Goal: Information Seeking & Learning: Check status

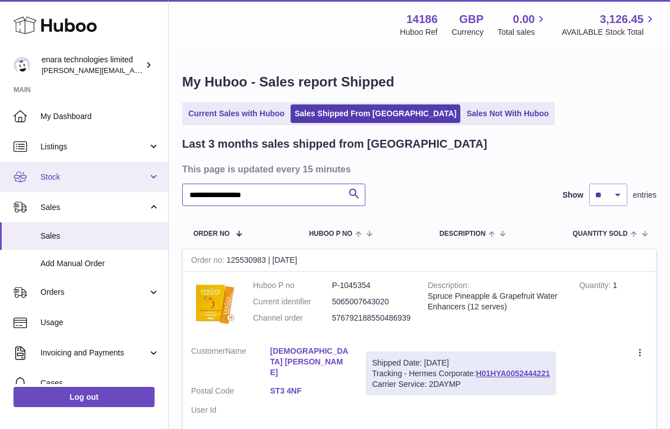
drag, startPoint x: 0, startPoint y: 0, endPoint x: 4, endPoint y: 164, distance: 163.6
click at [4, 164] on div "**********" at bounding box center [335, 266] width 670 height 533
paste input "text"
type input "**********"
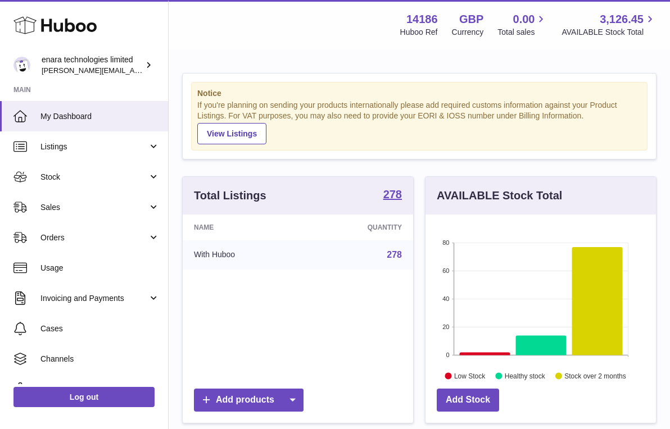
scroll to position [175, 230]
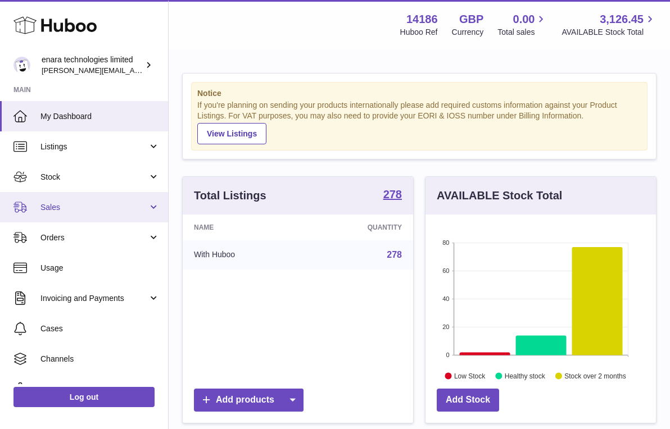
click at [111, 207] on span "Sales" at bounding box center [93, 207] width 107 height 11
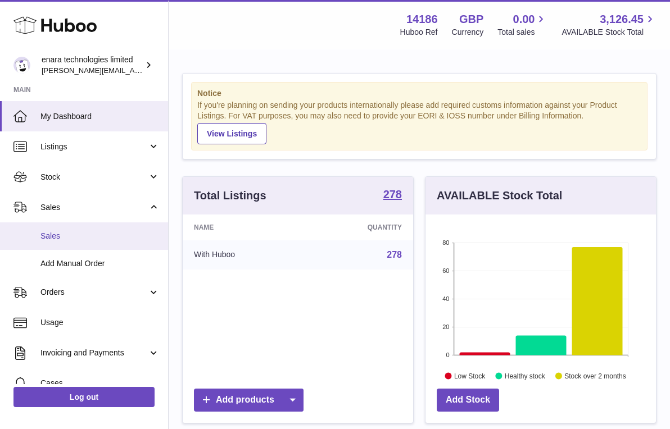
click at [107, 237] on span "Sales" at bounding box center [99, 236] width 119 height 11
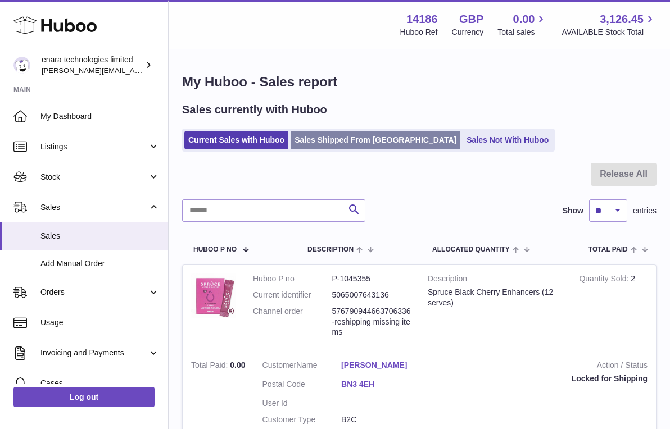
click at [356, 145] on link "Sales Shipped From [GEOGRAPHIC_DATA]" at bounding box center [376, 140] width 170 height 19
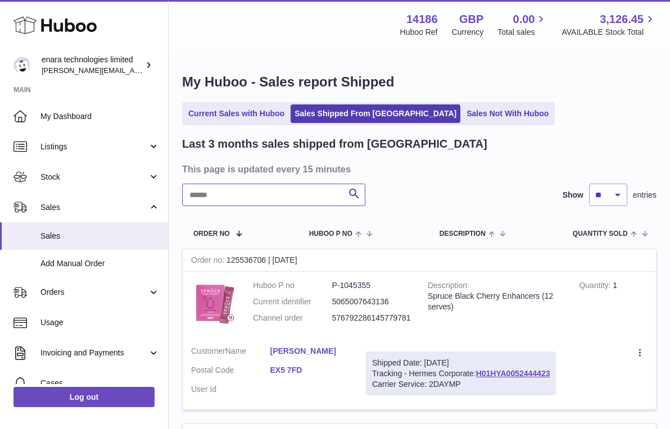
click at [283, 191] on input "text" at bounding box center [273, 195] width 183 height 22
paste input "**********"
drag, startPoint x: 555, startPoint y: 370, endPoint x: 478, endPoint y: 369, distance: 77.6
click at [478, 369] on div "Shipped Date: 27th Sep 2025 Tracking - Hermes Corporate: H01HYA0052453369 Carri…" at bounding box center [461, 374] width 190 height 44
copy div "H01HYA0052453369"
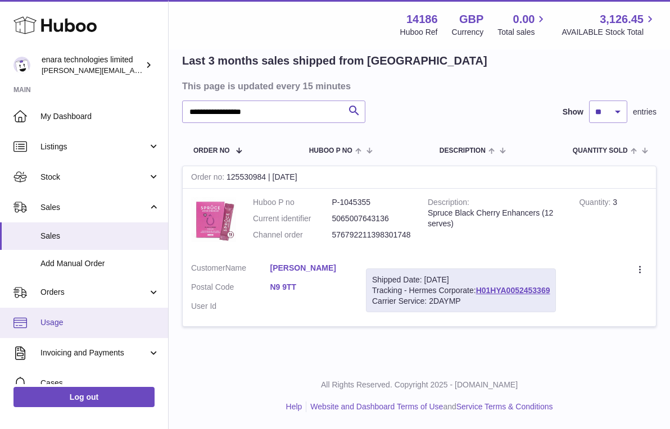
scroll to position [87, 0]
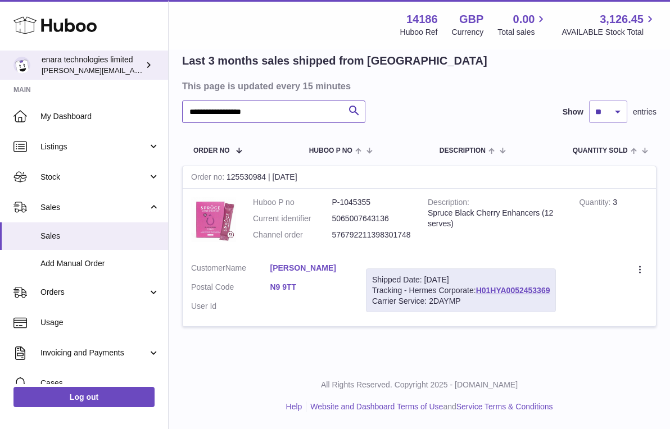
drag, startPoint x: 310, startPoint y: 110, endPoint x: 4, endPoint y: 65, distance: 309.1
click at [11, 67] on div "**********" at bounding box center [335, 173] width 670 height 513
paste input "text"
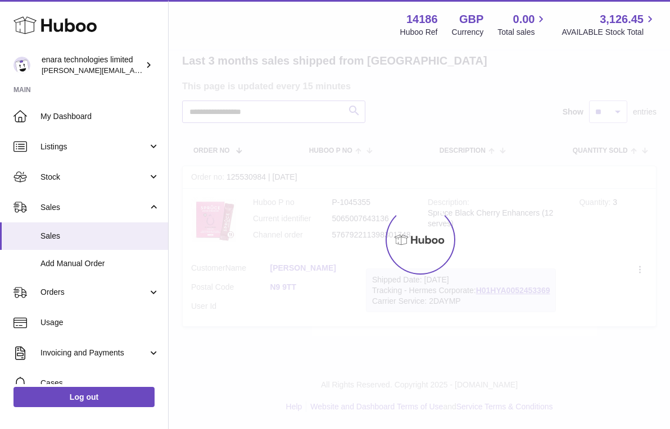
scroll to position [84, 0]
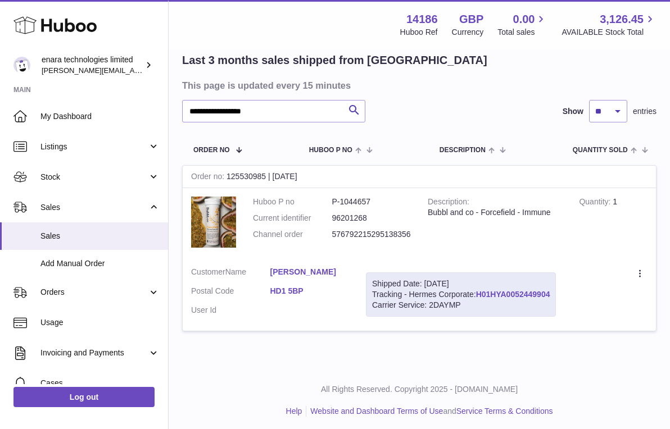
drag, startPoint x: 554, startPoint y: 290, endPoint x: 479, endPoint y: 291, distance: 75.3
click at [479, 291] on div "Shipped Date: 27th Sep 2025 Tracking - Hermes Corporate: H01HYA0052449904 Carri…" at bounding box center [461, 295] width 190 height 44
copy div "H01HYA0052449904"
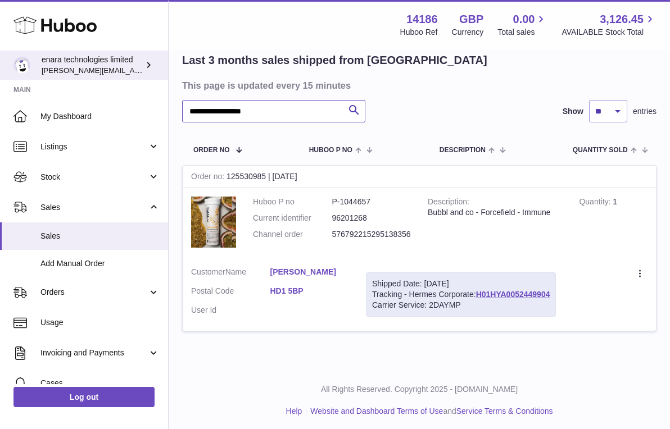
drag, startPoint x: 289, startPoint y: 107, endPoint x: 87, endPoint y: 69, distance: 205.5
click at [89, 70] on div "**********" at bounding box center [335, 175] width 670 height 518
paste input "text"
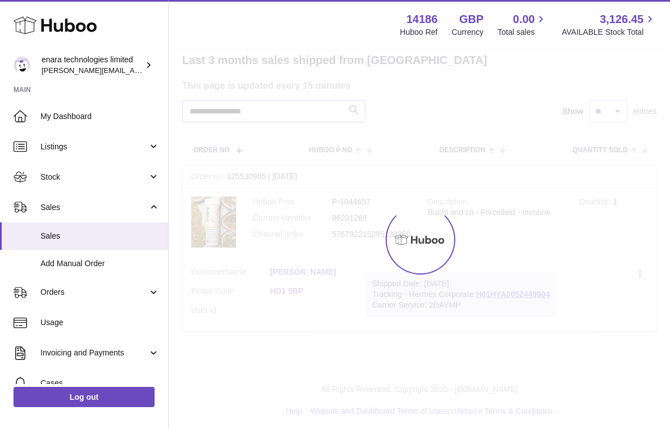
scroll to position [78, 0]
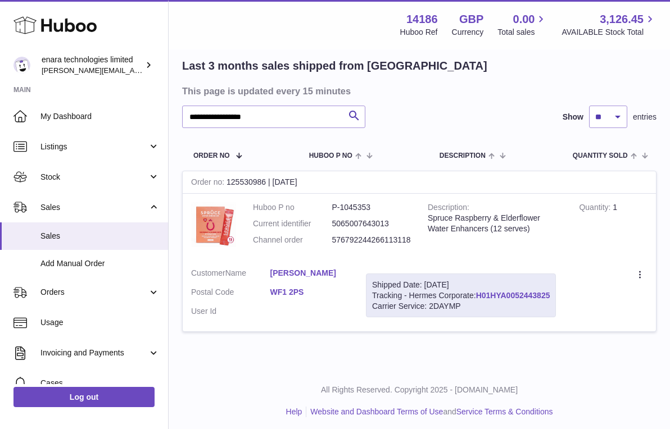
drag, startPoint x: 557, startPoint y: 294, endPoint x: 478, endPoint y: 293, distance: 78.7
click at [478, 293] on div "Shipped Date: 27th Sep 2025 Tracking - Hermes Corporate: H01HYA0052443825 Carri…" at bounding box center [461, 296] width 190 height 44
copy div "H01HYA0052443825"
drag, startPoint x: 274, startPoint y: 120, endPoint x: 74, endPoint y: 84, distance: 204.0
click at [76, 84] on div "**********" at bounding box center [335, 178] width 670 height 513
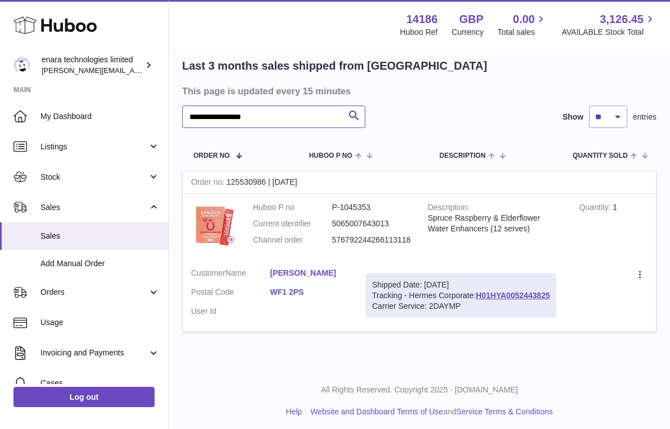
paste input "text"
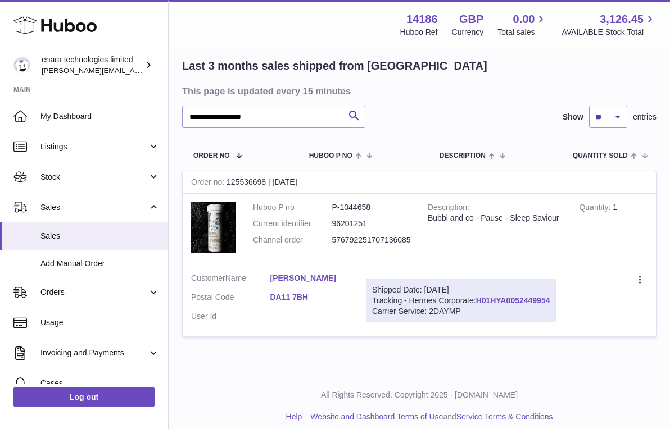
drag, startPoint x: 555, startPoint y: 296, endPoint x: 480, endPoint y: 301, distance: 75.5
click at [480, 301] on div "Shipped Date: 27th Sep 2025 Tracking - Hermes Corporate: H01HYA0052449954 Carri…" at bounding box center [461, 301] width 190 height 44
copy div "H01HYA0052449954"
drag, startPoint x: 311, startPoint y: 116, endPoint x: -32, endPoint y: 101, distance: 343.8
click at [0, 101] on html ".st0{fill:#141414;}" at bounding box center [335, 136] width 670 height 429
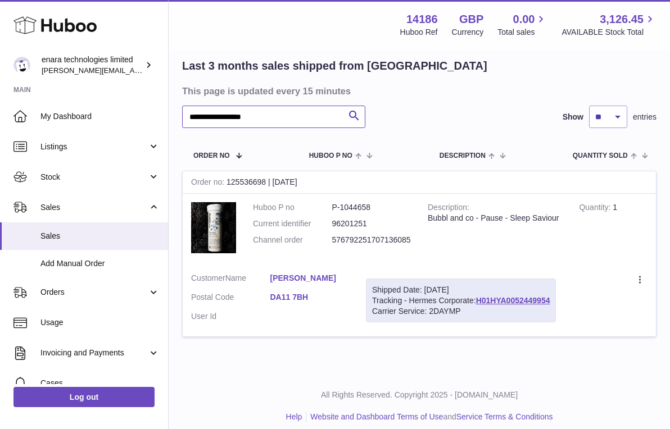
paste input "text"
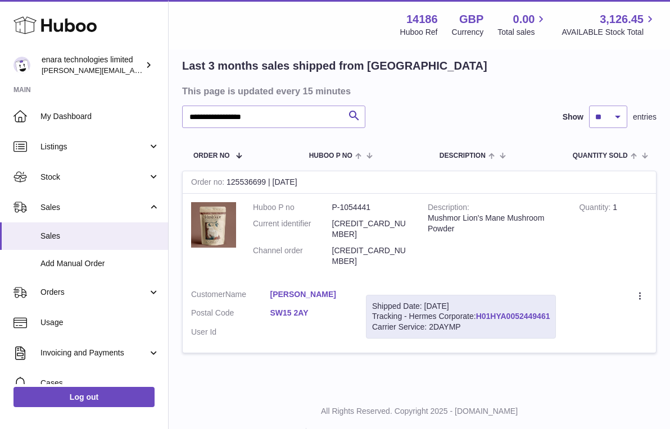
drag, startPoint x: 554, startPoint y: 291, endPoint x: 478, endPoint y: 294, distance: 75.4
click at [478, 295] on div "Shipped Date: 27th Sep 2025 Tracking - Hermes Corporate: H01HYA0052449461 Carri…" at bounding box center [461, 317] width 190 height 44
copy div "H01HYA0052449461"
drag, startPoint x: 306, startPoint y: 116, endPoint x: -23, endPoint y: 52, distance: 335.6
click at [0, 52] on html ".st0{fill:#141414;}" at bounding box center [335, 136] width 670 height 429
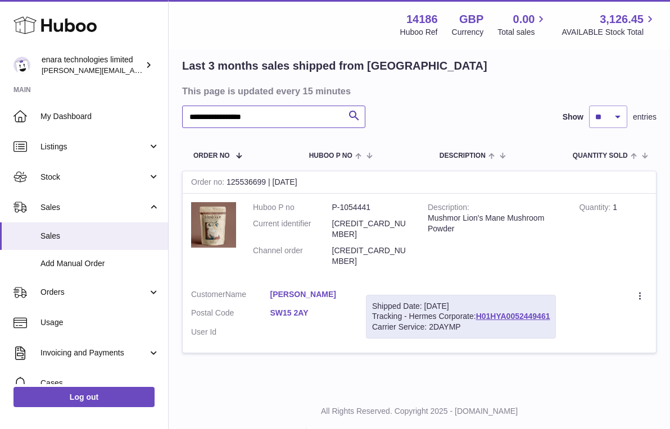
paste input "text"
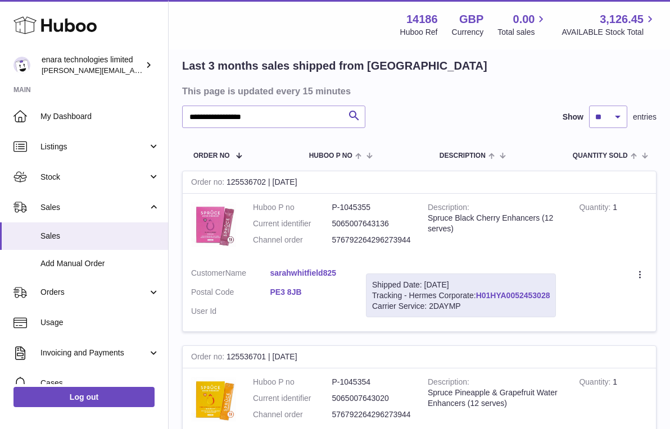
drag, startPoint x: 555, startPoint y: 290, endPoint x: 478, endPoint y: 295, distance: 77.2
click at [478, 295] on div "Shipped Date: 27th Sep 2025 Tracking - Hermes Corporate: H01HYA0052453028 Carri…" at bounding box center [461, 296] width 190 height 44
copy div "H01HYA0052453028"
paste input "text"
drag, startPoint x: 288, startPoint y: 116, endPoint x: 85, endPoint y: 89, distance: 204.7
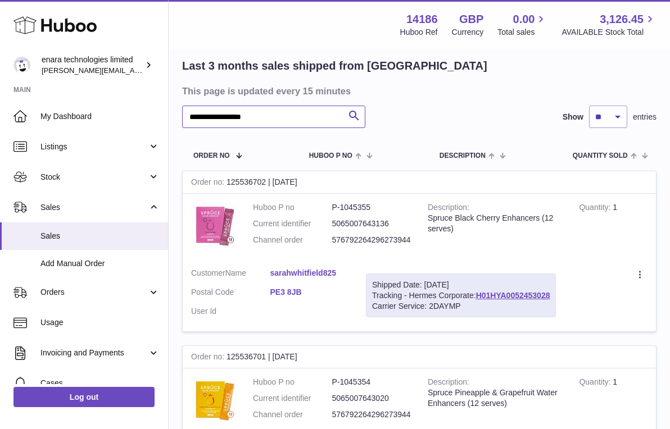
click at [85, 89] on div "**********" at bounding box center [335, 353] width 670 height 863
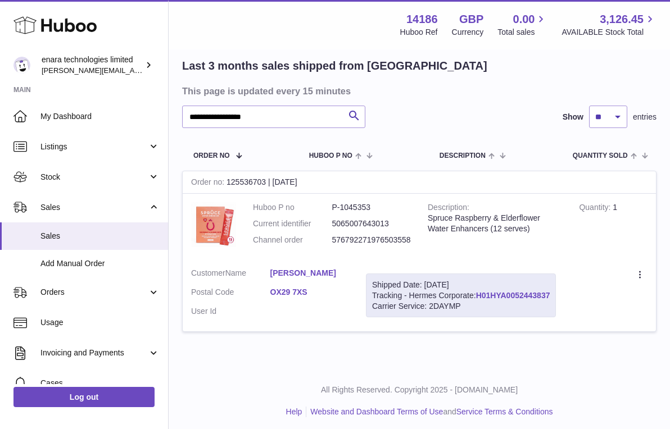
drag, startPoint x: 555, startPoint y: 290, endPoint x: 478, endPoint y: 292, distance: 77.1
click at [478, 292] on div "Shipped Date: 27th Sep 2025 Tracking - Hermes Corporate: H01HYA0052443837 Carri…" at bounding box center [461, 296] width 190 height 44
copy div "H01HYA0052443837"
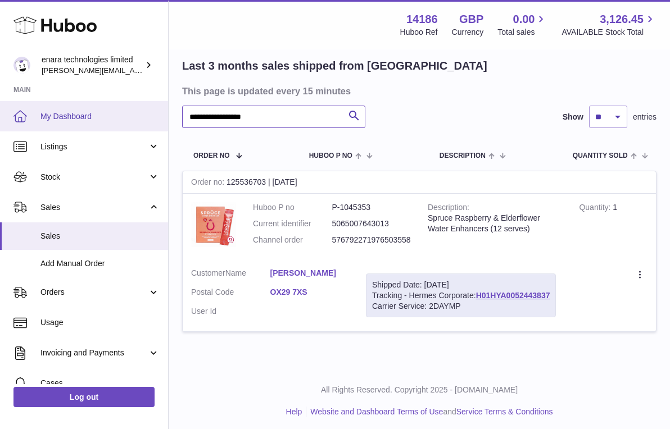
drag, startPoint x: 313, startPoint y: 120, endPoint x: 135, endPoint y: 112, distance: 177.8
click at [137, 112] on div "**********" at bounding box center [335, 178] width 670 height 513
paste input "text"
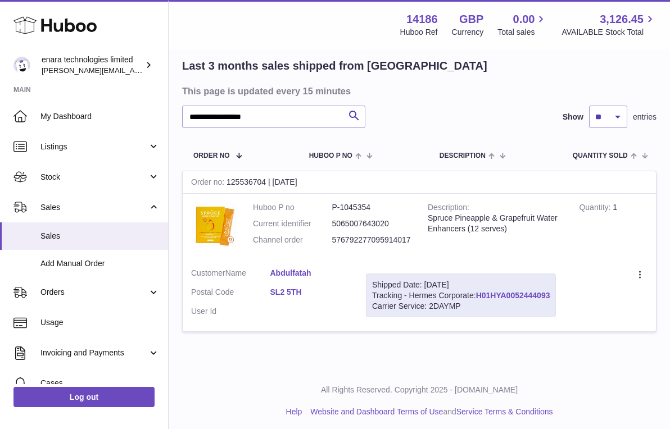
drag, startPoint x: 558, startPoint y: 293, endPoint x: 480, endPoint y: 293, distance: 77.6
click at [480, 293] on div "Shipped Date: 27th Sep 2025 Tracking - Hermes Corporate: H01HYA0052444093 Carri…" at bounding box center [461, 296] width 190 height 44
copy div "H01HYA0052444093"
drag, startPoint x: 310, startPoint y: 116, endPoint x: 22, endPoint y: 98, distance: 287.8
click at [22, 98] on div "**********" at bounding box center [335, 178] width 670 height 513
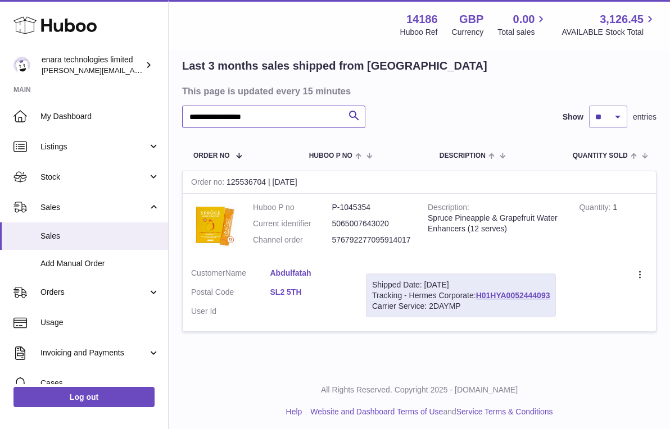
paste input "text"
drag, startPoint x: 555, startPoint y: 292, endPoint x: 478, endPoint y: 295, distance: 77.6
click at [478, 295] on div "Shipped Date: 27th Sep 2025 Tracking - Hermes Corporate: H01HYA0052444409 Carri…" at bounding box center [461, 296] width 190 height 44
copy div "H01HYA0052444409"
drag, startPoint x: 287, startPoint y: 115, endPoint x: 108, endPoint y: 85, distance: 181.2
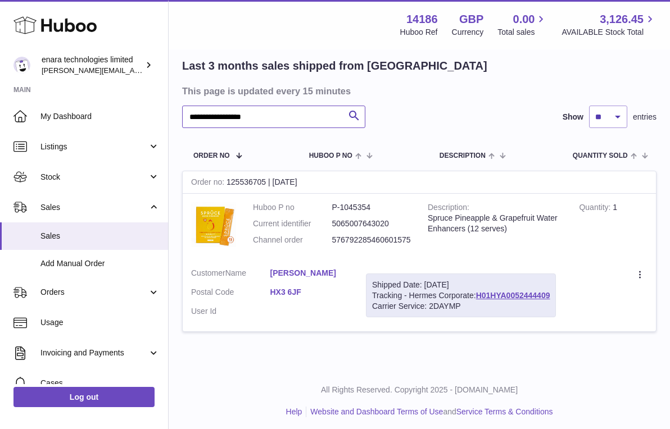
click at [108, 85] on div "**********" at bounding box center [335, 178] width 670 height 513
paste input "text"
drag, startPoint x: 556, startPoint y: 290, endPoint x: 480, endPoint y: 293, distance: 76.5
click at [480, 293] on div "Shipped Date: 27th Sep 2025 Tracking - Hermes Corporate: H01HYA0052444423 Carri…" at bounding box center [461, 296] width 190 height 44
copy div "H01HYA0052444423"
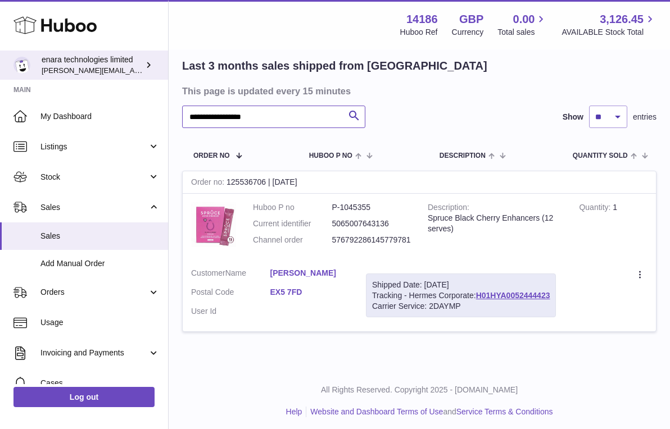
drag, startPoint x: 298, startPoint y: 118, endPoint x: 29, endPoint y: 66, distance: 274.8
click at [29, 66] on div "**********" at bounding box center [335, 178] width 670 height 513
paste input "text"
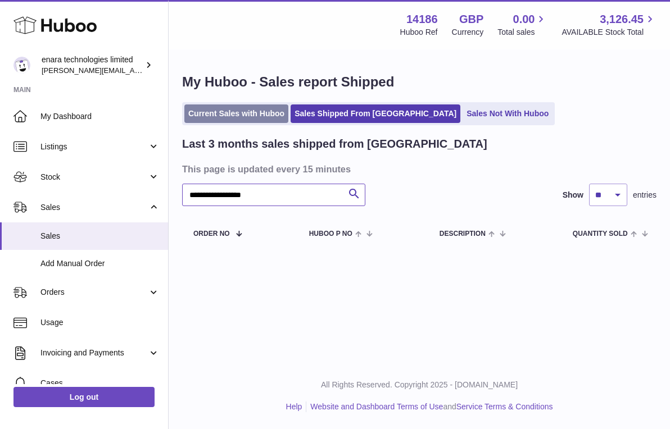
type input "**********"
click at [249, 117] on link "Current Sales with Huboo" at bounding box center [236, 114] width 104 height 19
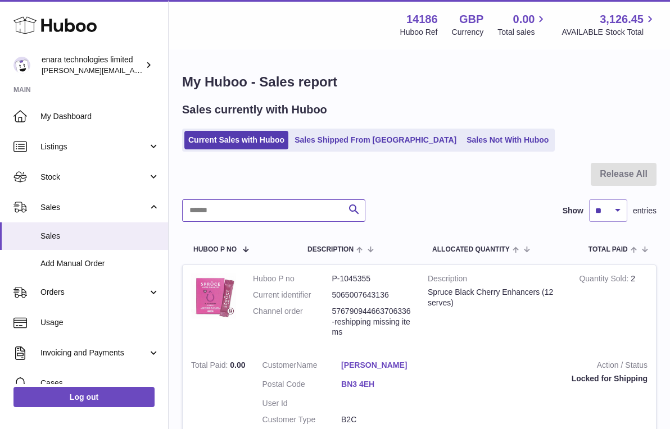
click at [309, 212] on input "text" at bounding box center [273, 211] width 183 height 22
paste input "**********"
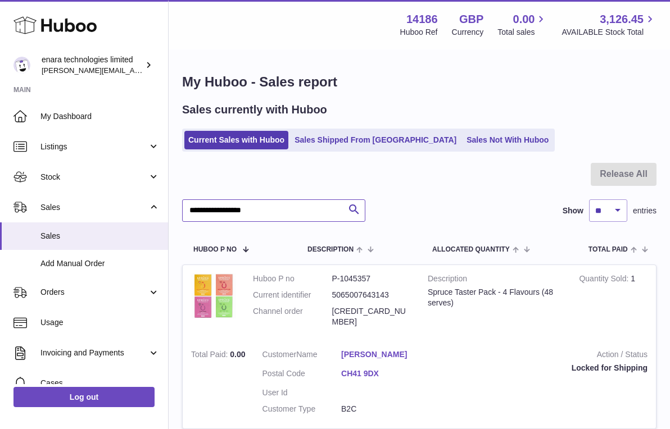
drag, startPoint x: 284, startPoint y: 208, endPoint x: -11, endPoint y: 173, distance: 297.2
click at [0, 173] on html ".st0{fill:#141414;}" at bounding box center [335, 214] width 670 height 429
paste input "text"
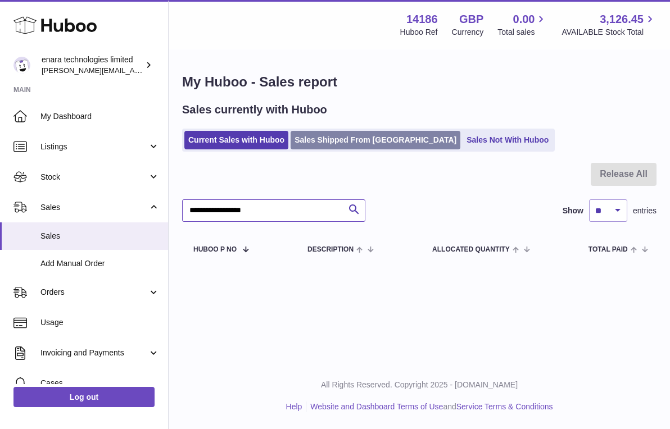
type input "**********"
click at [361, 133] on link "Sales Shipped From Huboo" at bounding box center [376, 140] width 170 height 19
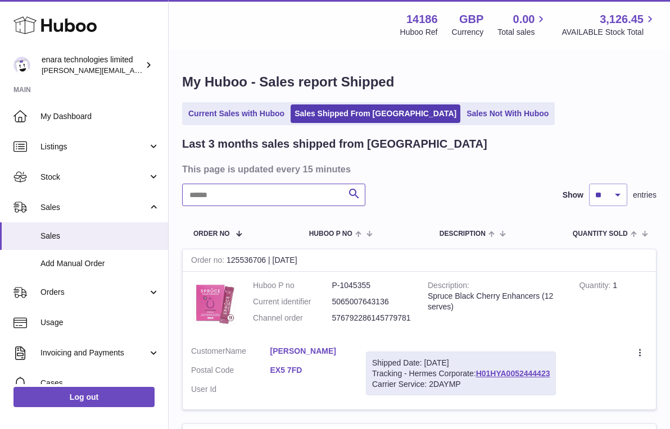
click at [313, 197] on input "text" at bounding box center [273, 195] width 183 height 22
paste input "**********"
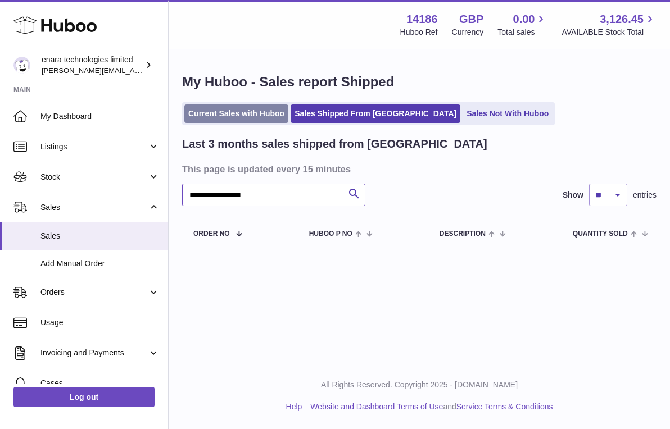
type input "**********"
click at [247, 111] on link "Current Sales with Huboo" at bounding box center [236, 114] width 104 height 19
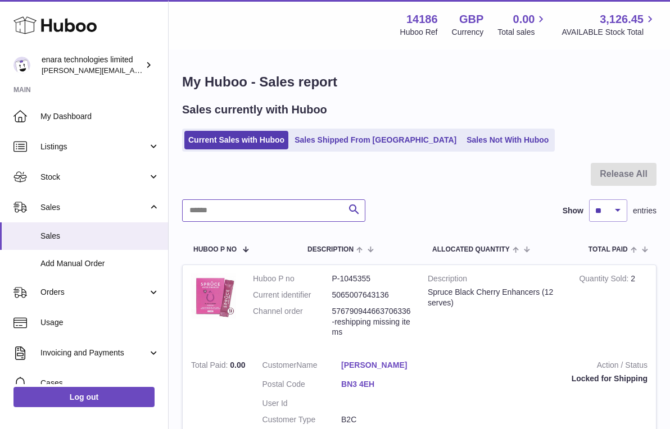
click at [314, 210] on input "text" at bounding box center [273, 211] width 183 height 22
paste input "**********"
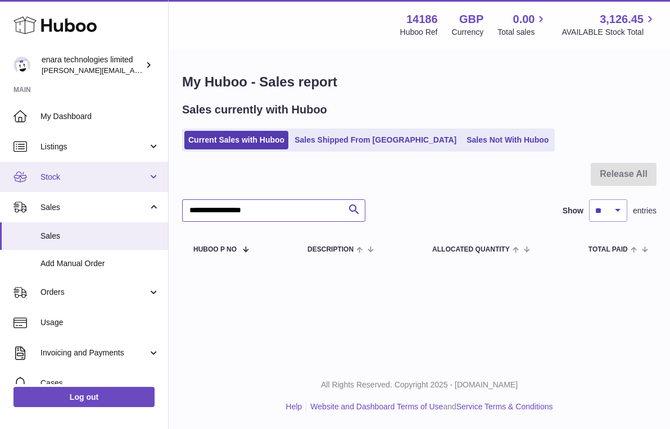
drag, startPoint x: 289, startPoint y: 214, endPoint x: 50, endPoint y: 162, distance: 244.3
click at [50, 164] on div "Huboo enara technologies limited Dee@enara.co Main My Dashboard Listings Not wi…" at bounding box center [335, 214] width 670 height 429
drag, startPoint x: 311, startPoint y: 209, endPoint x: 25, endPoint y: 162, distance: 290.0
click at [25, 162] on div "Huboo enara technologies limited Dee@enara.co Main My Dashboard Listings Not wi…" at bounding box center [335, 214] width 670 height 429
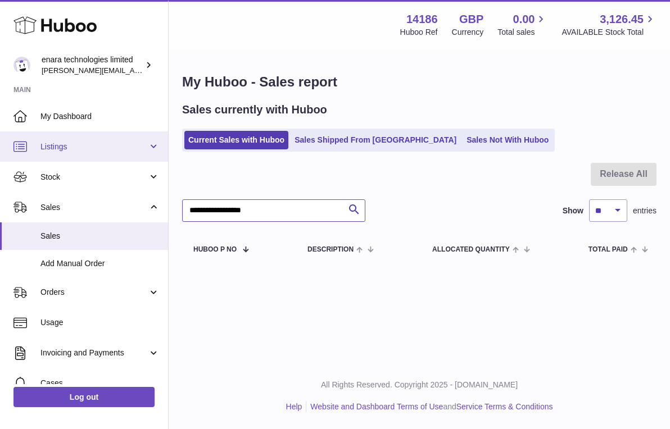
paste input "text"
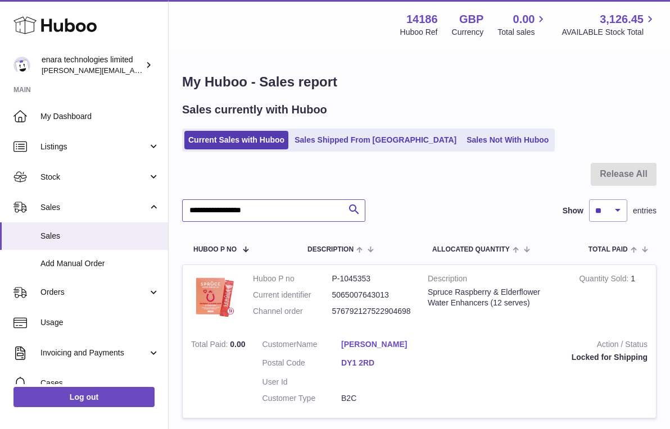
drag, startPoint x: 286, startPoint y: 212, endPoint x: -1, endPoint y: 184, distance: 288.1
click at [0, 184] on html ".st0{fill:#141414;}" at bounding box center [335, 214] width 670 height 429
paste input "text"
type input "**********"
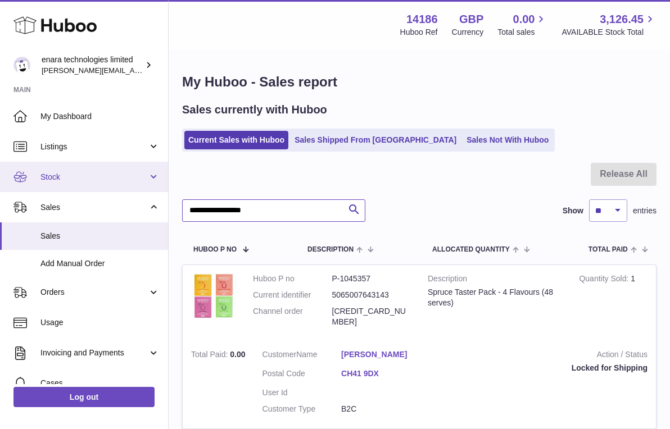
drag, startPoint x: 277, startPoint y: 212, endPoint x: 99, endPoint y: 190, distance: 179.0
click at [99, 190] on div "Huboo enara technologies limited Dee@enara.co Main My Dashboard Listings Not wi…" at bounding box center [335, 266] width 670 height 532
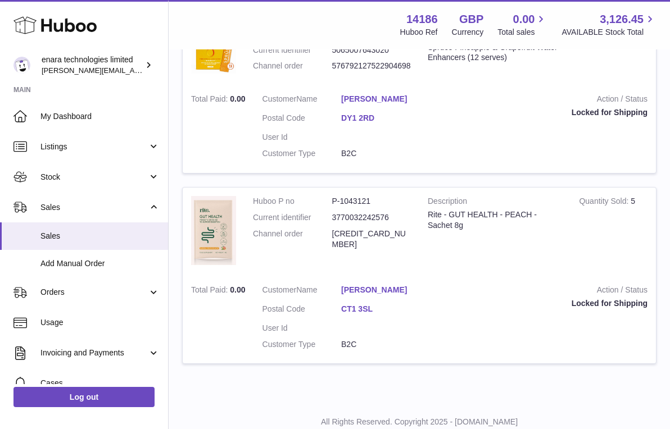
scroll to position [1115, 0]
click at [406, 229] on dd "[CREDIT_CARD_NUMBER]" at bounding box center [371, 239] width 79 height 21
copy dd "[CREDIT_CARD_NUMBER]"
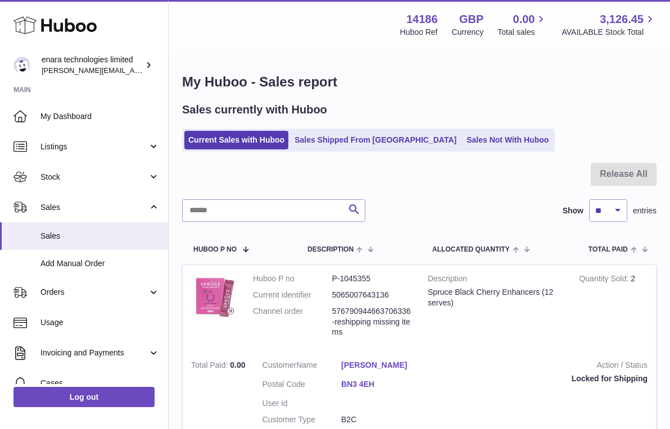
scroll to position [0, 0]
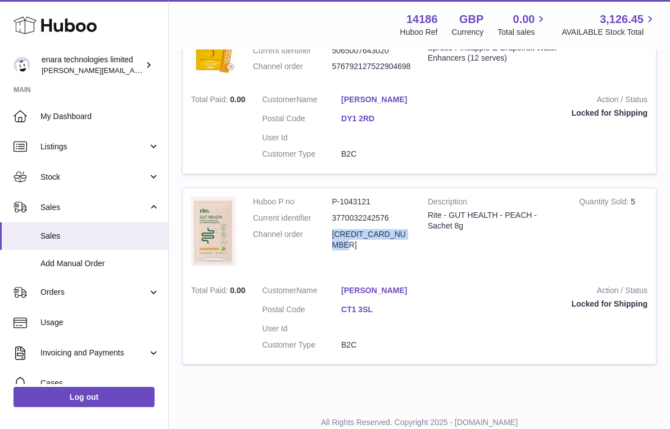
copy dd "[CREDIT_CARD_NUMBER]"
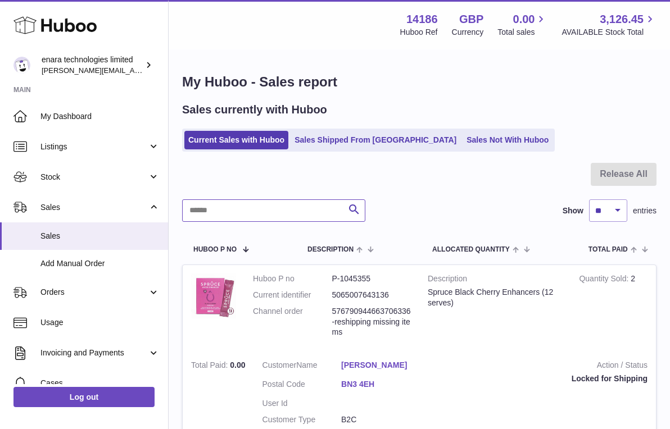
click at [307, 211] on input "text" at bounding box center [273, 211] width 183 height 22
paste input "**********"
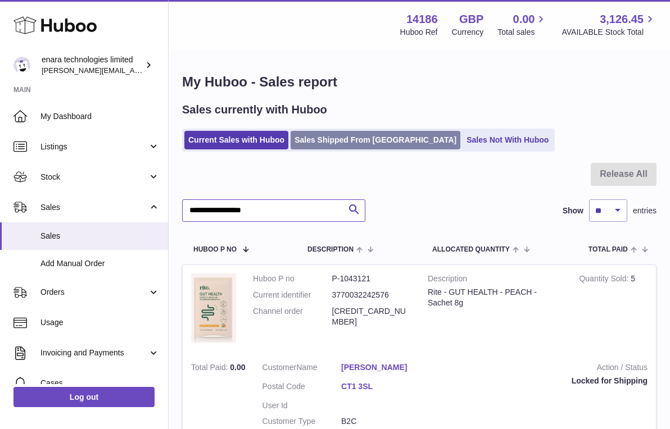
type input "**********"
click at [360, 136] on link "Sales Shipped From [GEOGRAPHIC_DATA]" at bounding box center [376, 140] width 170 height 19
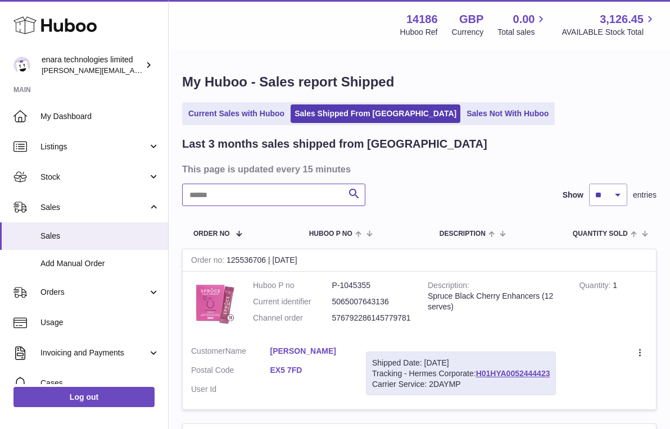
click at [293, 192] on input "text" at bounding box center [273, 195] width 183 height 22
paste input "**********"
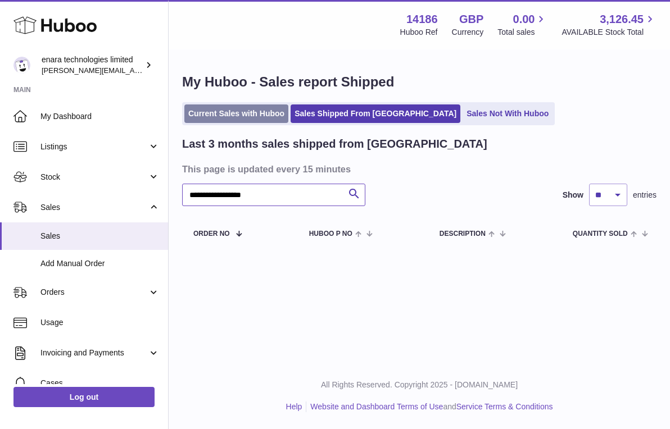
type input "**********"
click at [252, 119] on link "Current Sales with Huboo" at bounding box center [236, 114] width 104 height 19
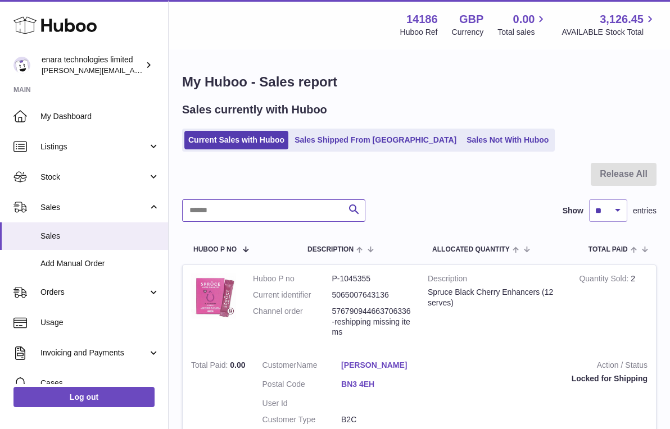
click at [309, 212] on input "text" at bounding box center [273, 211] width 183 height 22
paste input "**********"
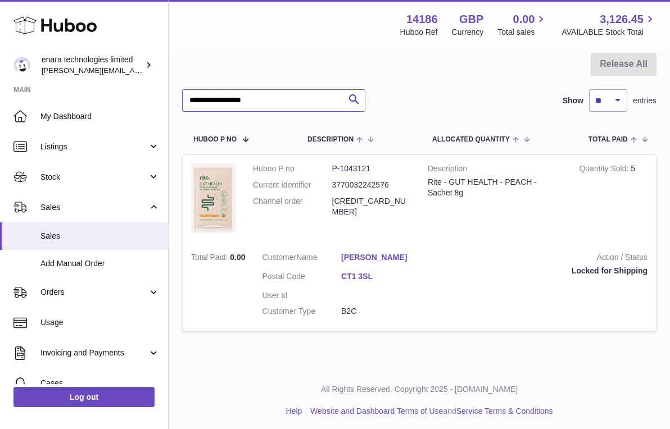
scroll to position [110, 0]
type input "**********"
drag, startPoint x: 414, startPoint y: 198, endPoint x: 331, endPoint y: 200, distance: 82.6
click at [331, 200] on td "Huboo P no P-1043121 Current identifier 3770032242576 Channel order 57679123781…" at bounding box center [332, 200] width 175 height 89
copy dl "[CREDIT_CARD_NUMBER]"
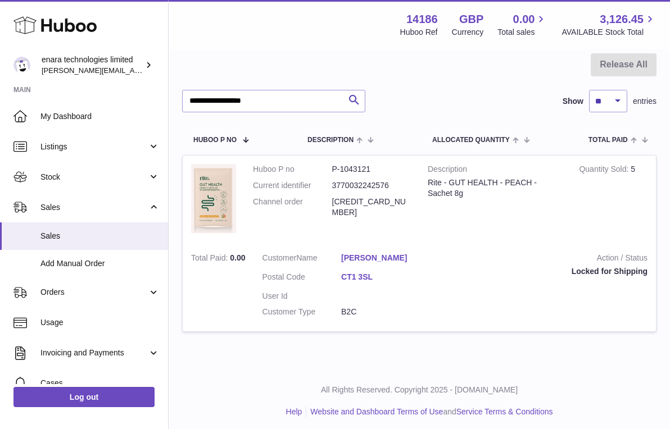
copy dl "[CREDIT_CARD_NUMBER]"
click at [108, 235] on span "Sales" at bounding box center [99, 236] width 119 height 11
